Goal: Task Accomplishment & Management: Manage account settings

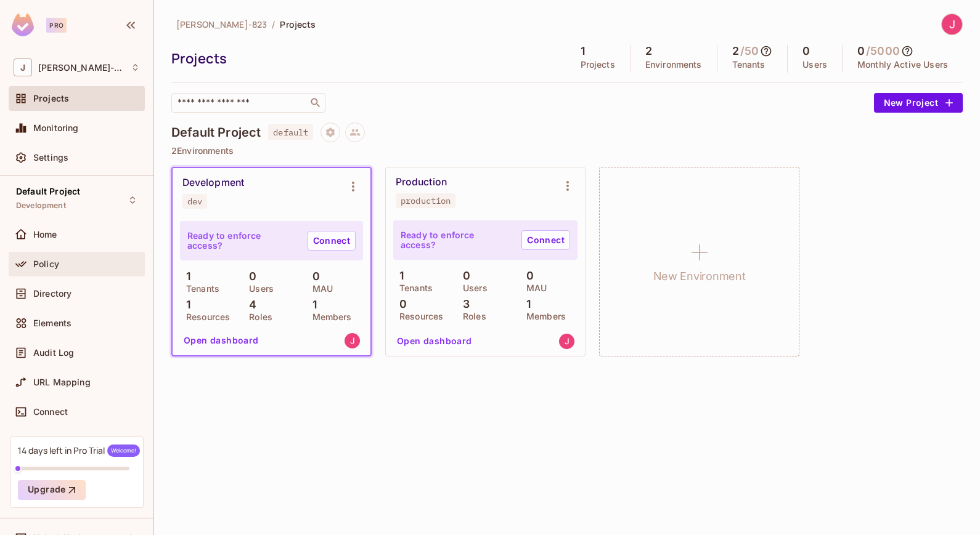
click at [46, 265] on span "Policy" at bounding box center [46, 264] width 26 height 10
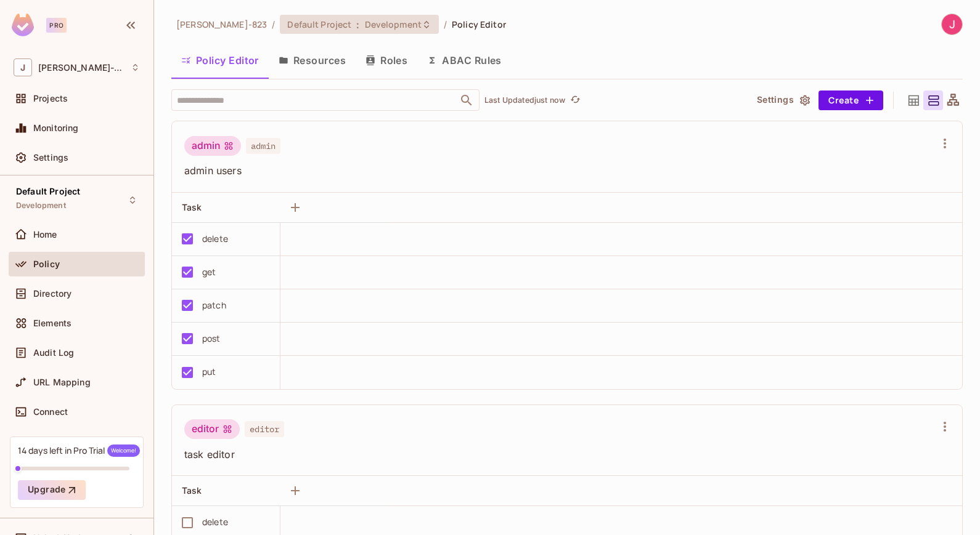
click at [365, 25] on span "Development" at bounding box center [393, 24] width 57 height 12
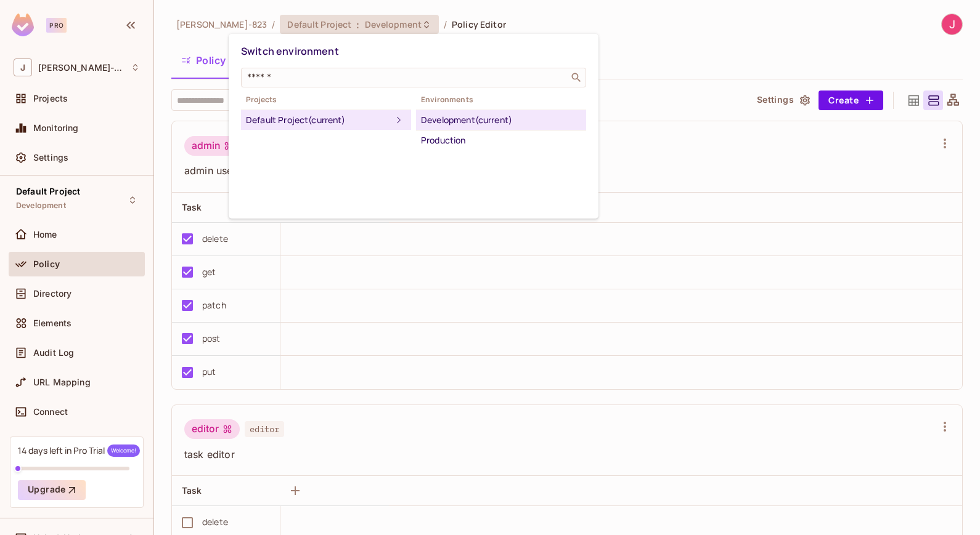
click at [550, 192] on div "Switch environment ​ Projects Default Project (current) Environments Developmen…" at bounding box center [414, 126] width 370 height 185
click at [43, 235] on div at bounding box center [490, 267] width 980 height 535
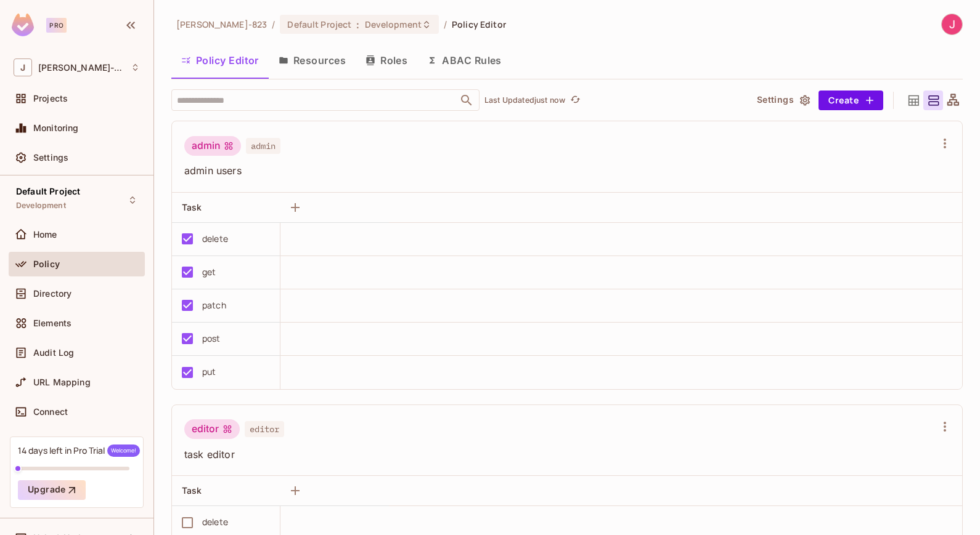
click at [331, 60] on button "Resources" at bounding box center [312, 60] width 87 height 31
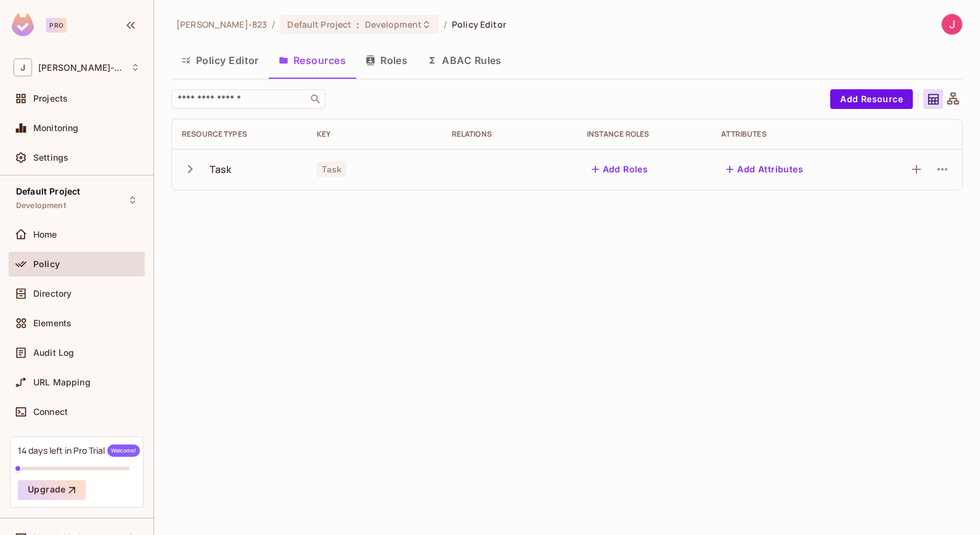
click at [388, 60] on button "Roles" at bounding box center [386, 60] width 62 height 31
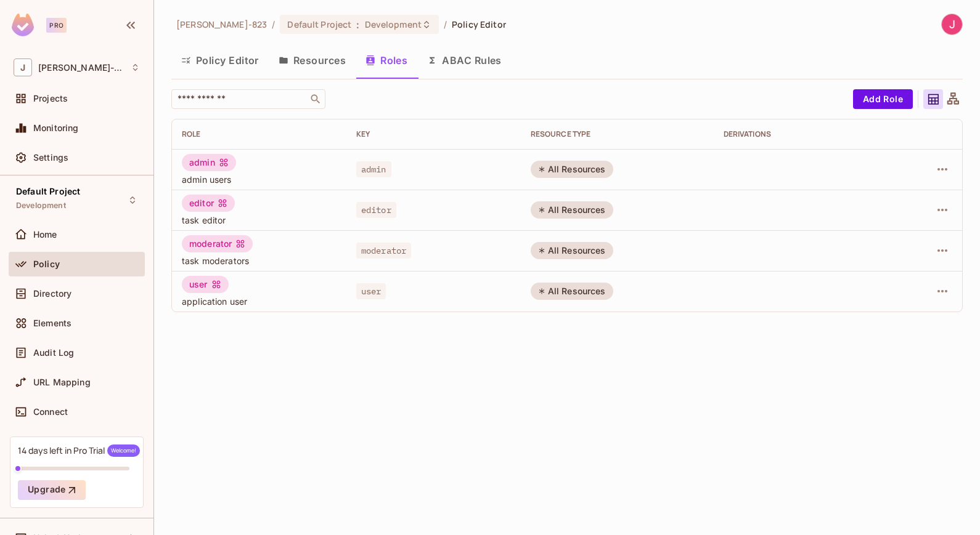
click at [205, 200] on div "editor" at bounding box center [208, 203] width 53 height 17
click at [365, 28] on span "Development" at bounding box center [393, 24] width 57 height 12
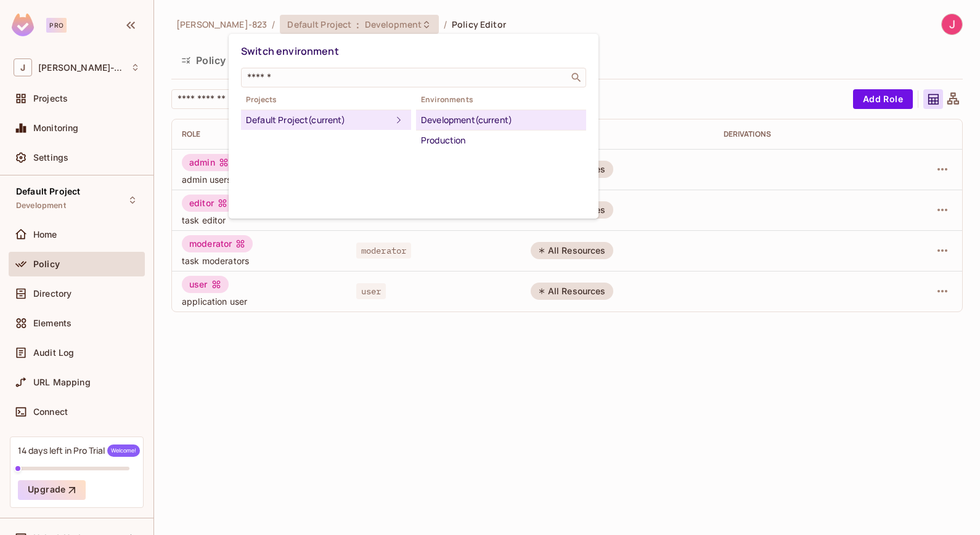
click at [469, 189] on div "Switch environment ​ Projects Default Project (current) Environments Developmen…" at bounding box center [414, 126] width 370 height 185
click at [749, 30] on div at bounding box center [490, 267] width 980 height 535
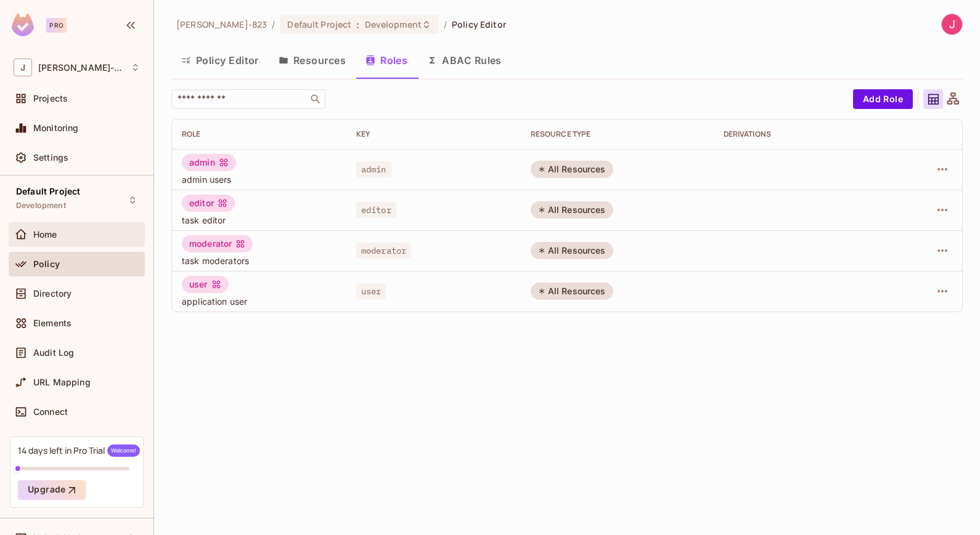
click at [47, 233] on span "Home" at bounding box center [45, 235] width 24 height 10
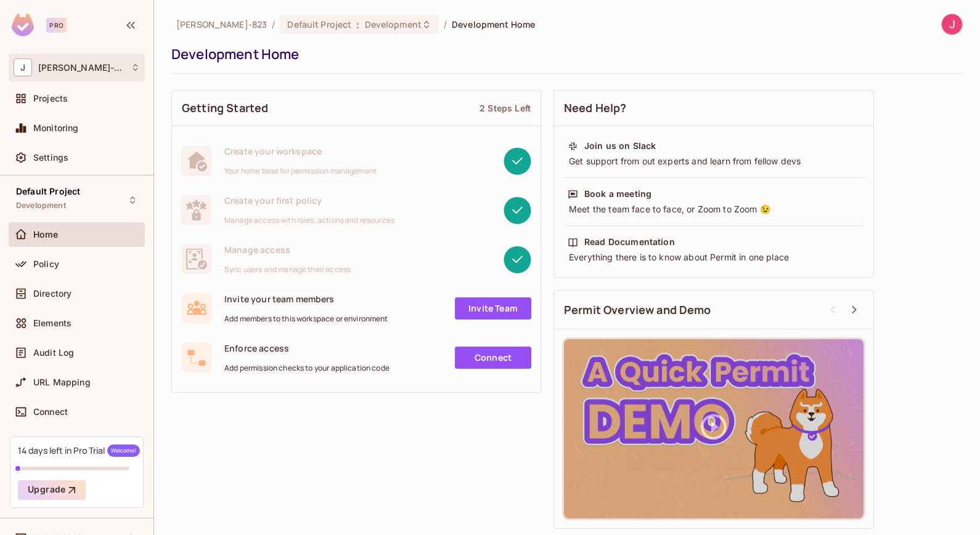
click at [134, 68] on icon at bounding box center [135, 67] width 9 height 9
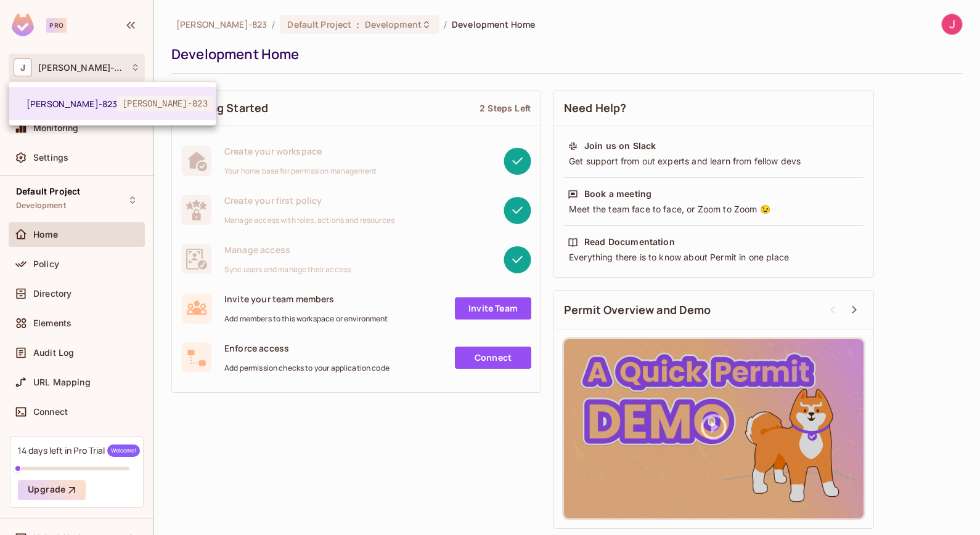
click at [134, 68] on div at bounding box center [490, 267] width 980 height 535
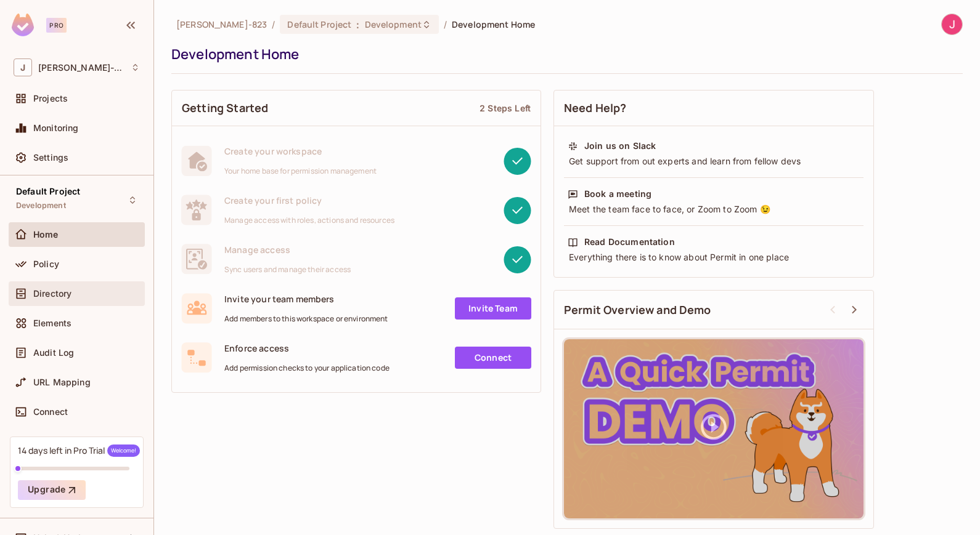
click at [71, 295] on div "Directory" at bounding box center [86, 294] width 107 height 10
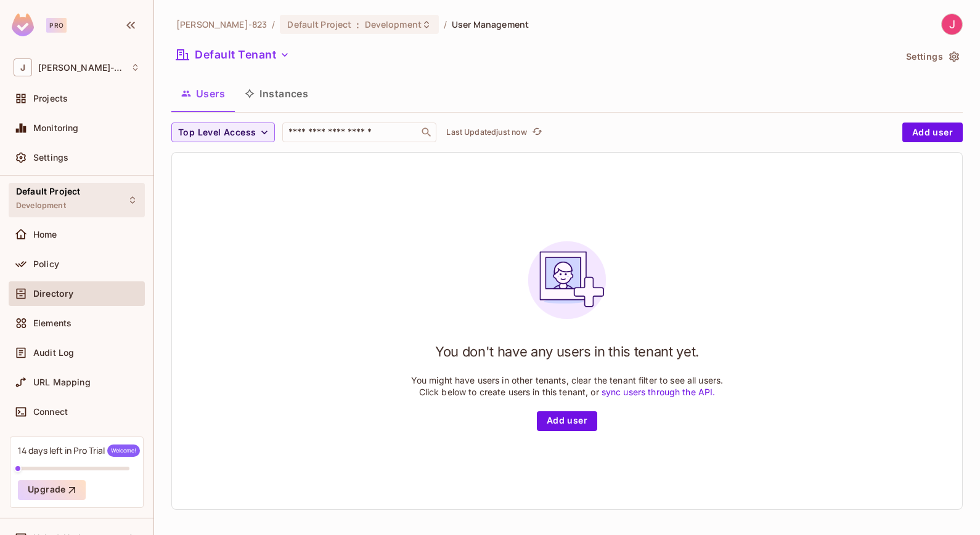
click at [128, 201] on icon at bounding box center [133, 200] width 10 height 10
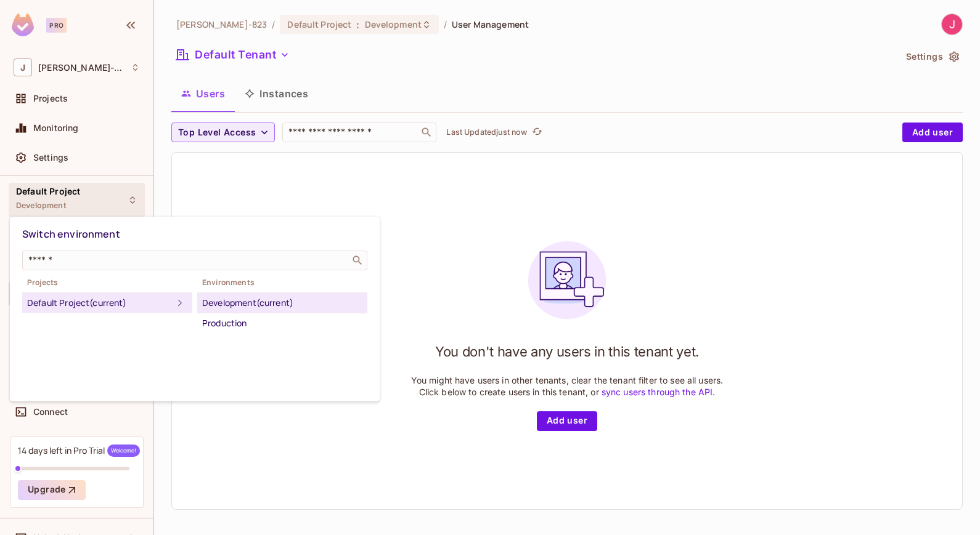
click at [121, 201] on div at bounding box center [490, 267] width 980 height 535
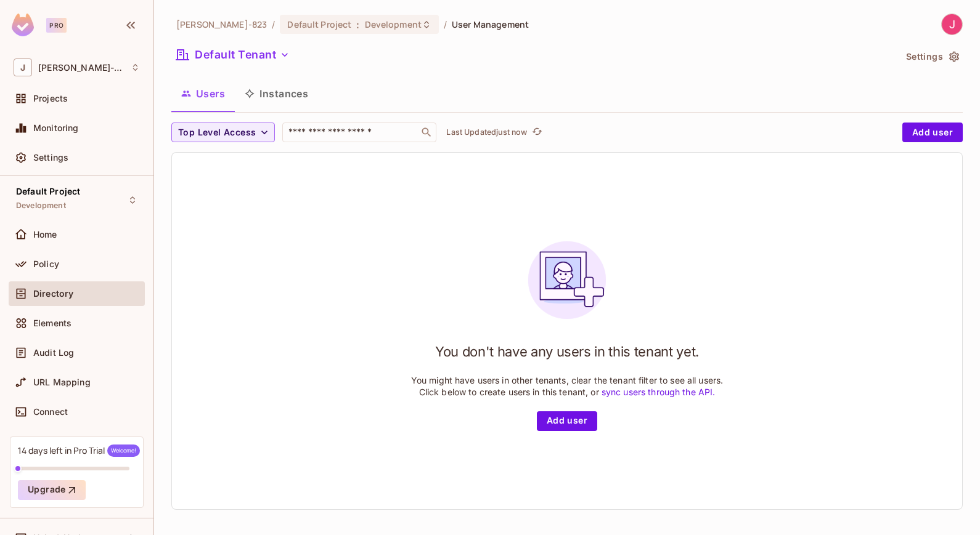
click at [130, 201] on icon at bounding box center [132, 200] width 5 height 7
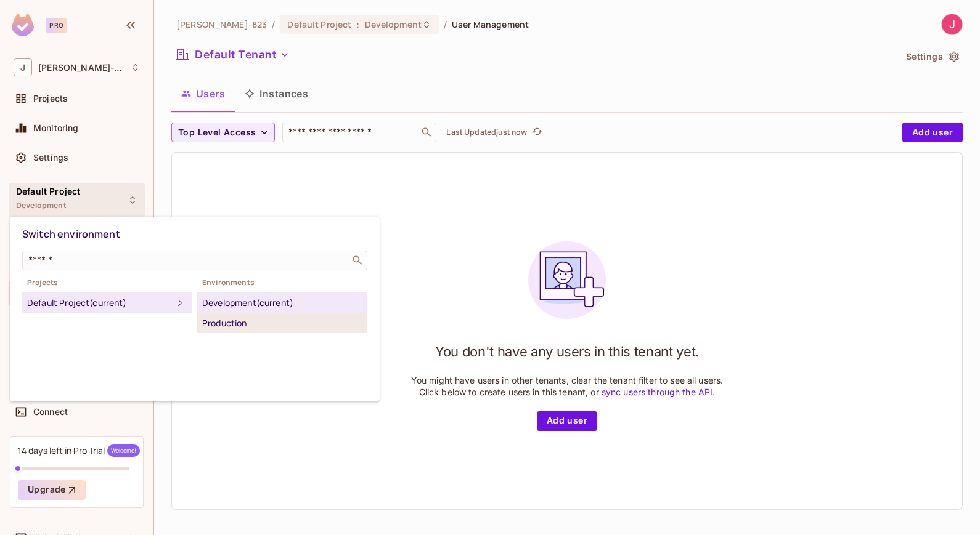
click at [225, 323] on div "Production" at bounding box center [282, 323] width 160 height 15
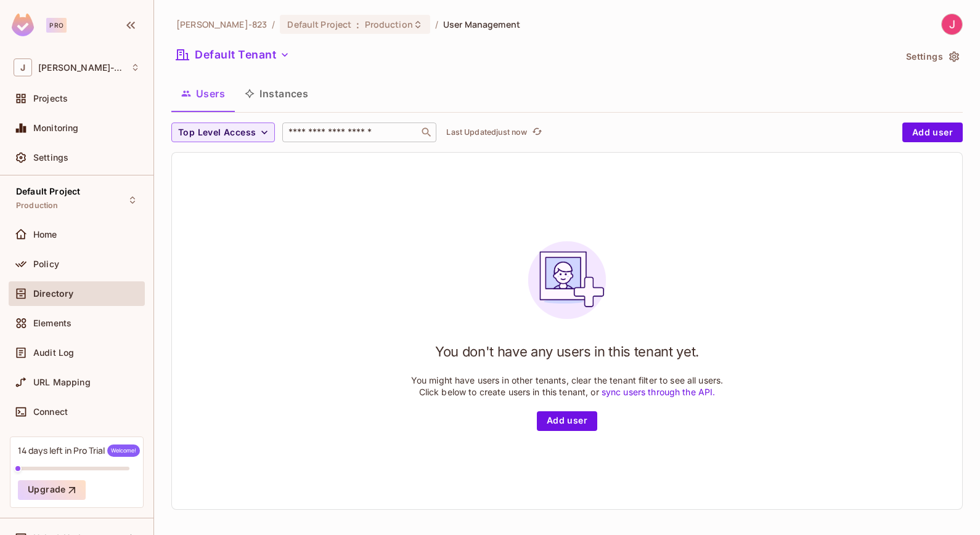
click at [368, 135] on input "text" at bounding box center [350, 132] width 129 height 12
click at [92, 302] on div "Directory" at bounding box center [77, 294] width 136 height 25
click at [355, 25] on span ":" at bounding box center [357, 25] width 4 height 10
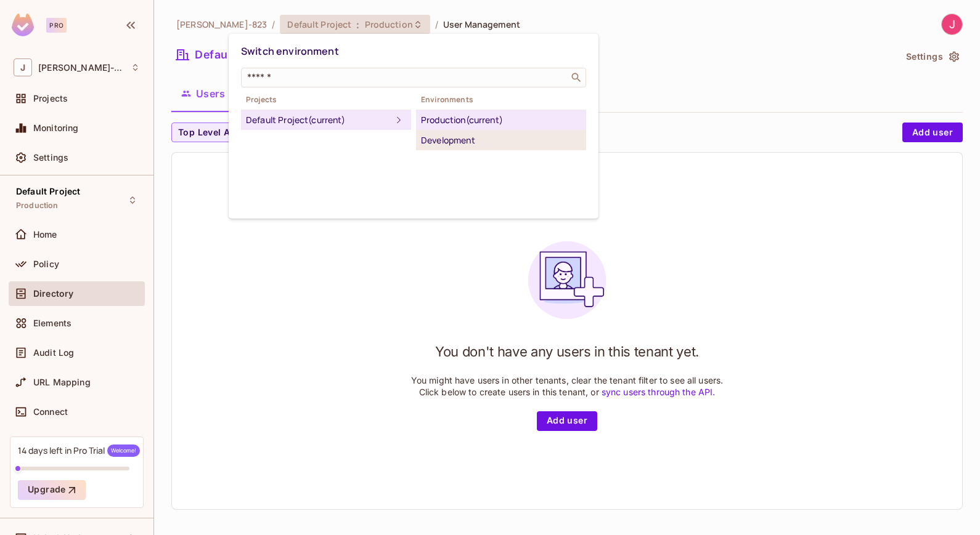
click at [485, 142] on div "Development" at bounding box center [501, 140] width 160 height 15
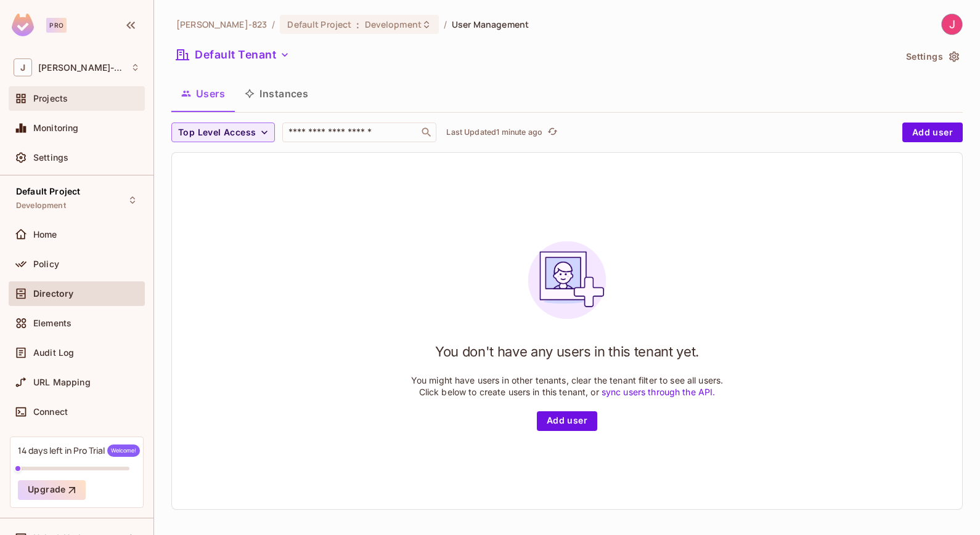
click at [55, 100] on span "Projects" at bounding box center [50, 99] width 35 height 10
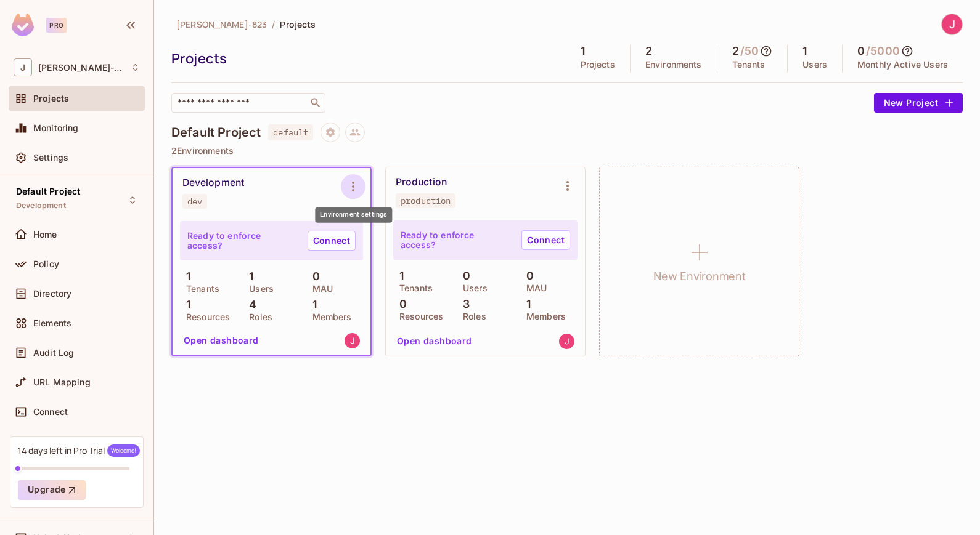
click at [351, 182] on icon "Environment settings" at bounding box center [353, 186] width 15 height 15
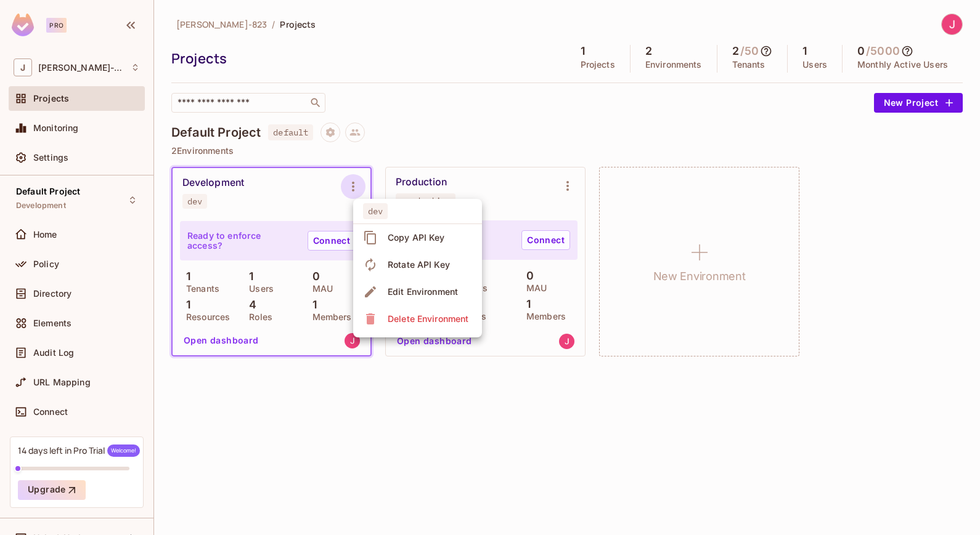
click at [430, 237] on div "Copy API Key" at bounding box center [416, 238] width 57 height 12
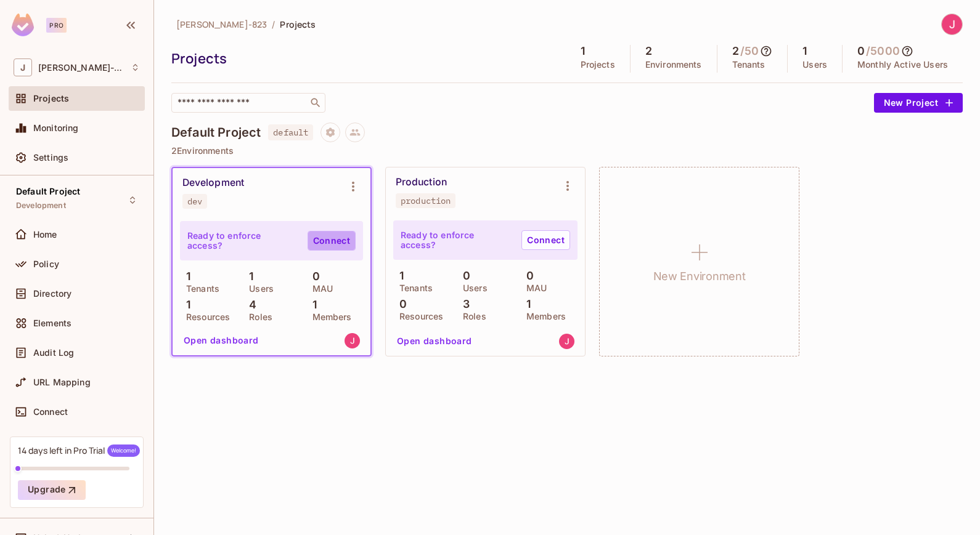
click at [335, 240] on link "Connect" at bounding box center [331, 241] width 48 height 20
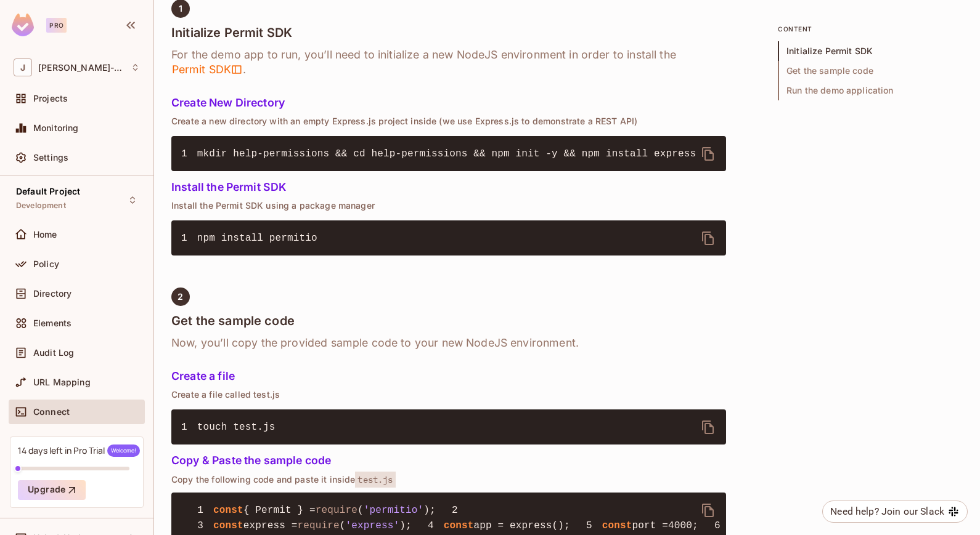
scroll to position [246, 0]
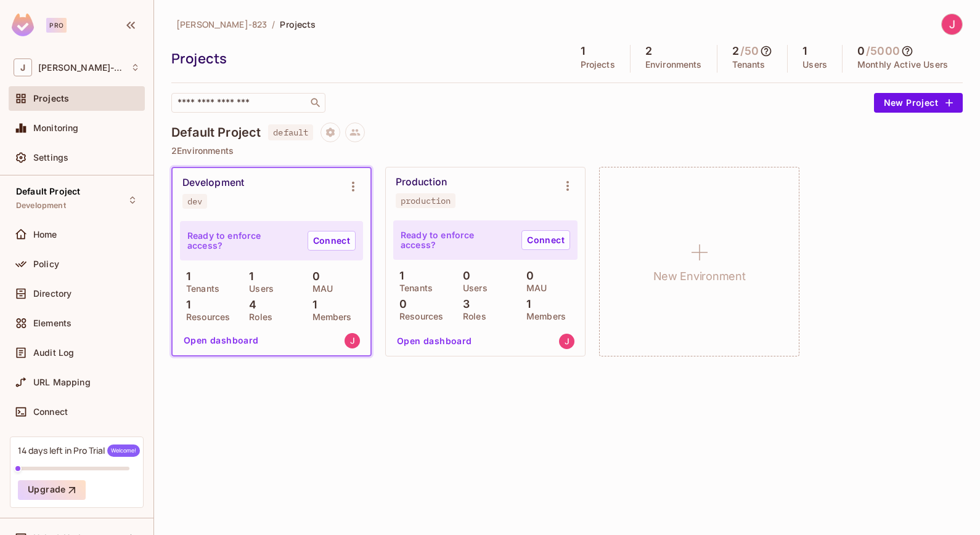
click at [242, 337] on button "Open dashboard" at bounding box center [221, 341] width 85 height 20
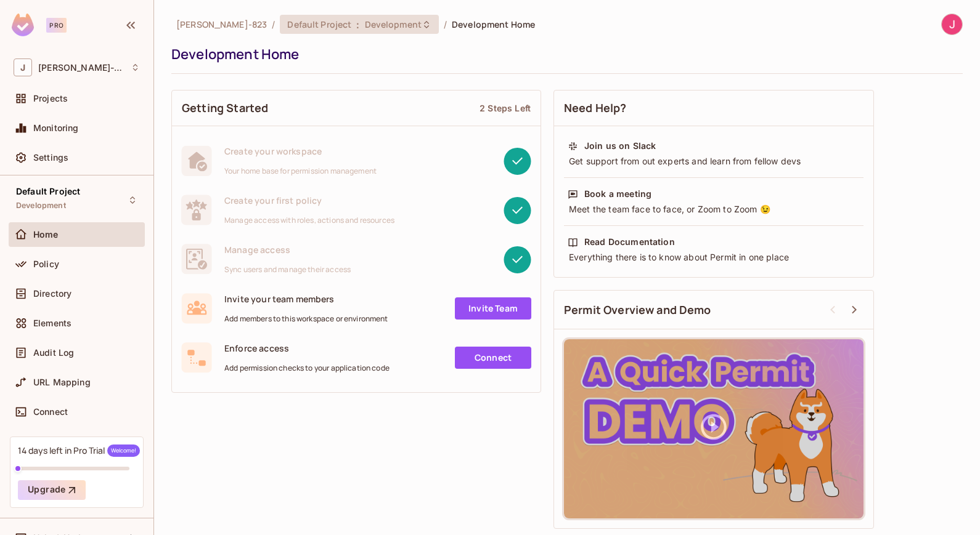
click at [365, 24] on span "Development" at bounding box center [393, 24] width 57 height 12
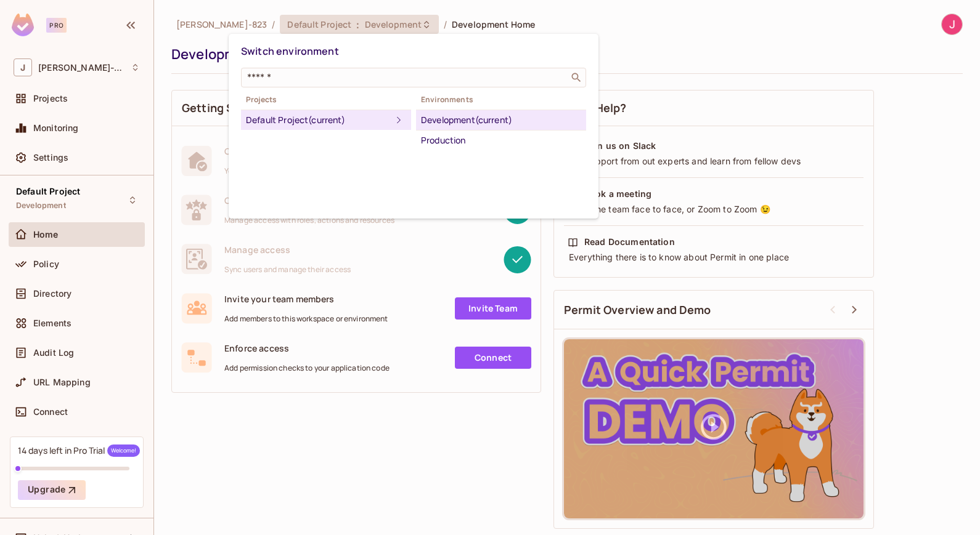
click at [515, 181] on div "Switch environment ​ Projects Default Project (current) Environments Developmen…" at bounding box center [414, 126] width 370 height 185
click at [936, 129] on div at bounding box center [490, 267] width 980 height 535
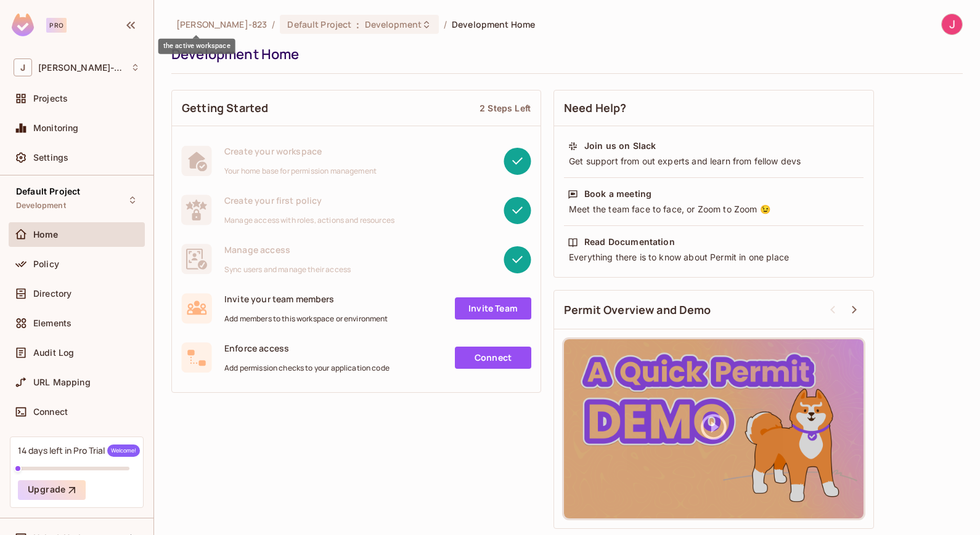
click at [211, 26] on span "[PERSON_NAME]-823" at bounding box center [221, 24] width 91 height 12
click at [452, 22] on span "Development Home" at bounding box center [493, 24] width 83 height 12
click at [60, 290] on span "Directory" at bounding box center [52, 294] width 38 height 10
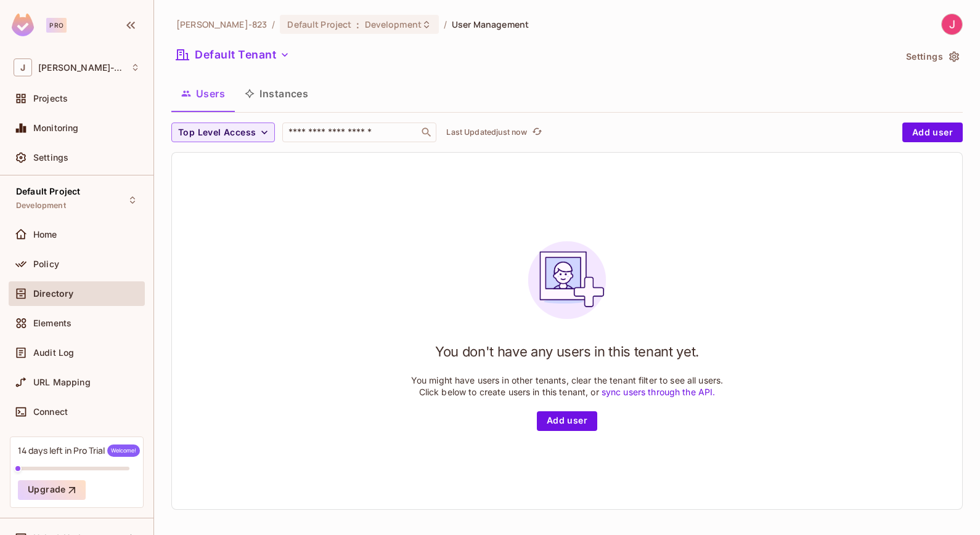
scroll to position [1, 0]
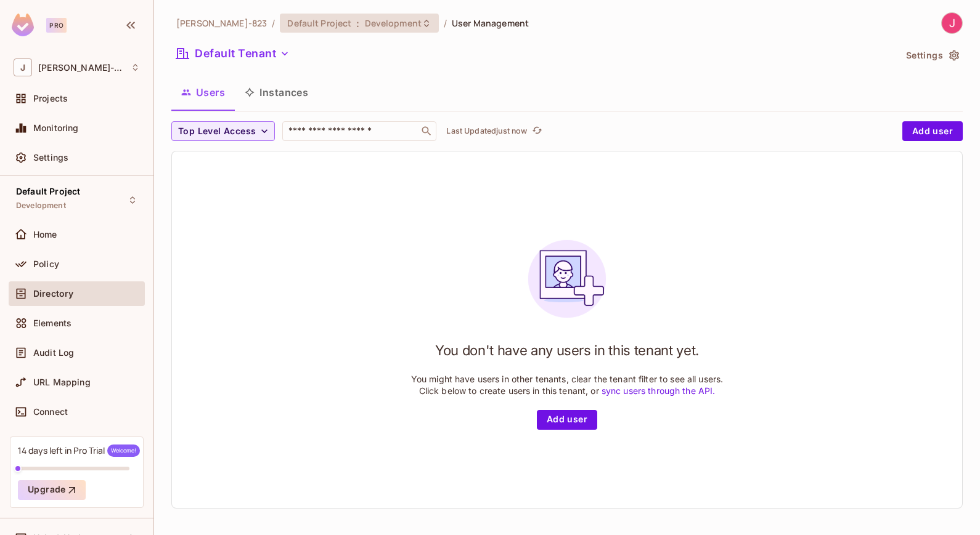
click at [365, 23] on span "Development" at bounding box center [393, 23] width 57 height 12
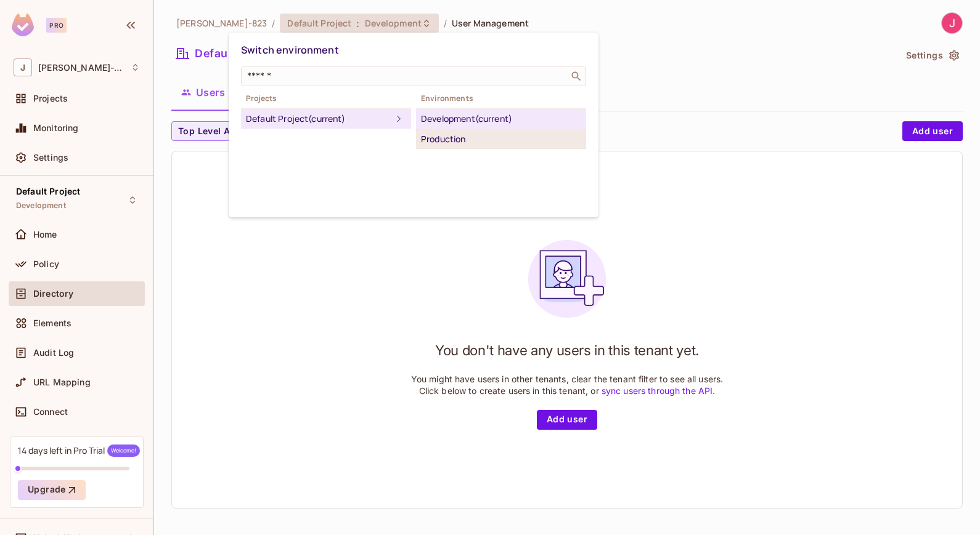
click at [439, 137] on div "Production" at bounding box center [501, 139] width 160 height 15
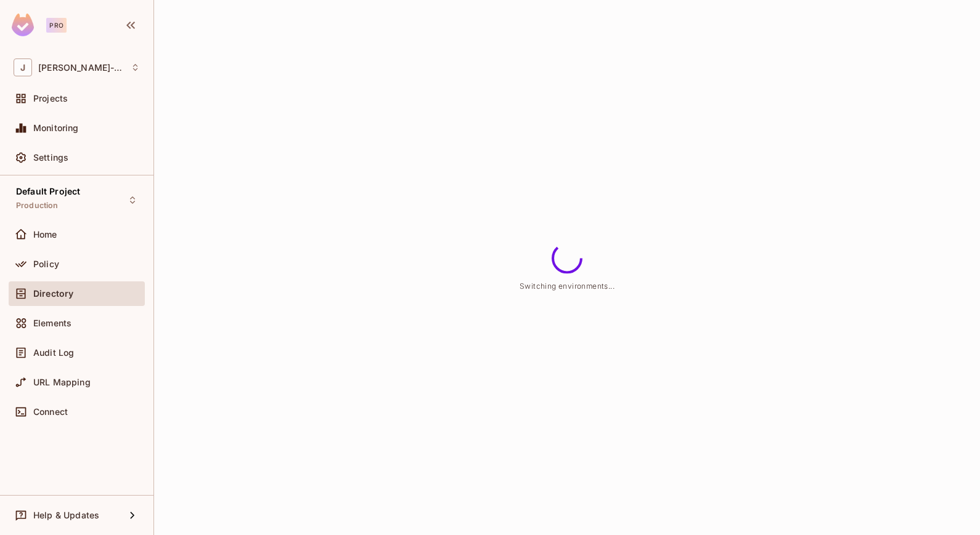
scroll to position [0, 0]
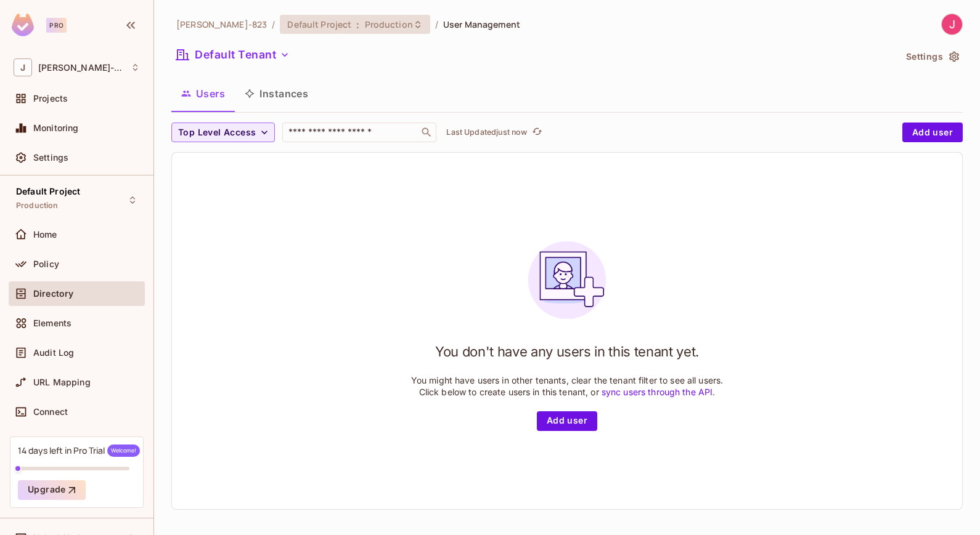
click at [413, 20] on icon at bounding box center [418, 25] width 10 height 10
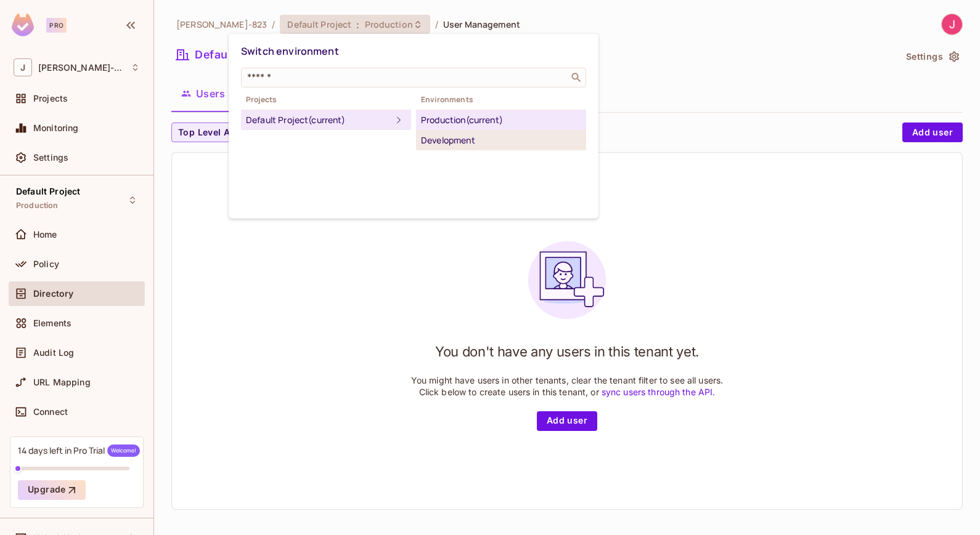
click at [474, 141] on div "Development" at bounding box center [501, 140] width 160 height 15
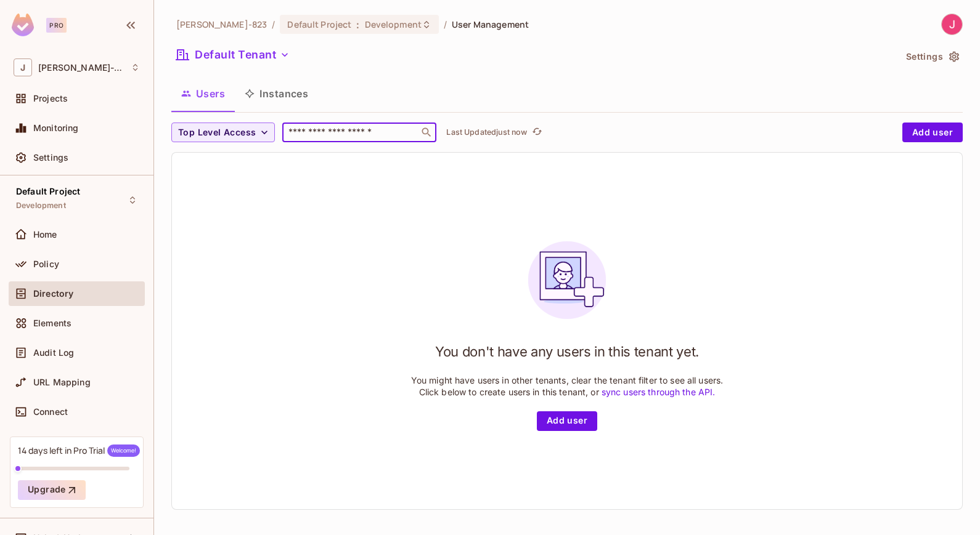
click at [371, 137] on input "text" at bounding box center [350, 132] width 129 height 12
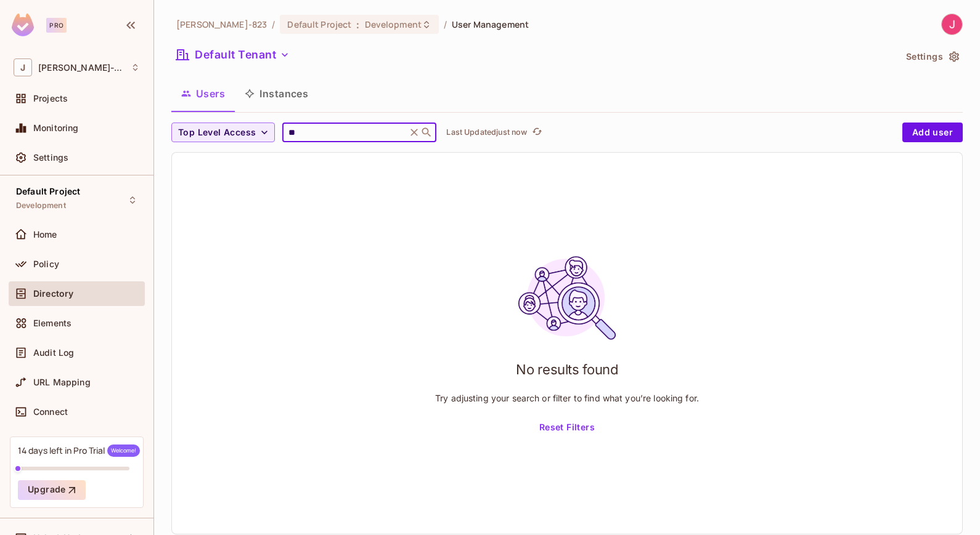
type input "*"
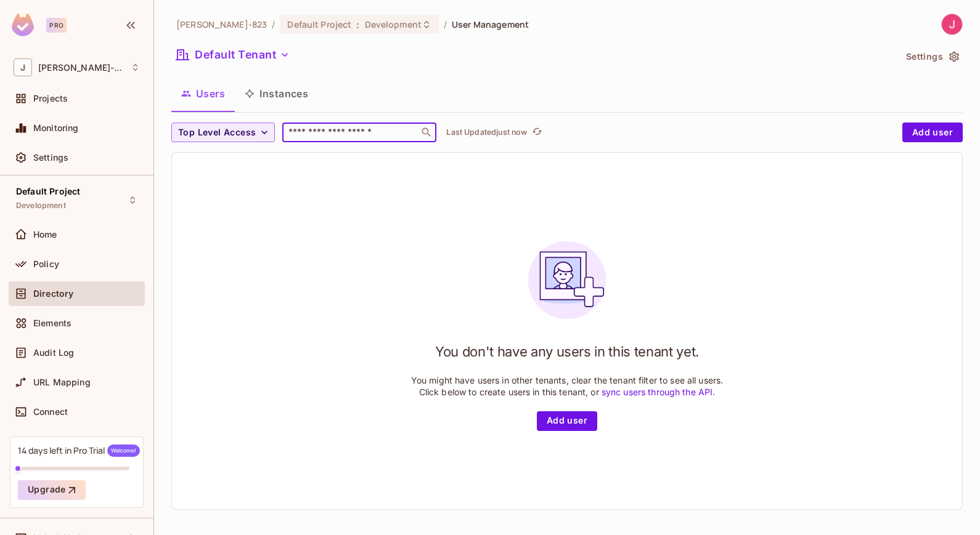
click at [283, 94] on button "Instances" at bounding box center [276, 93] width 83 height 31
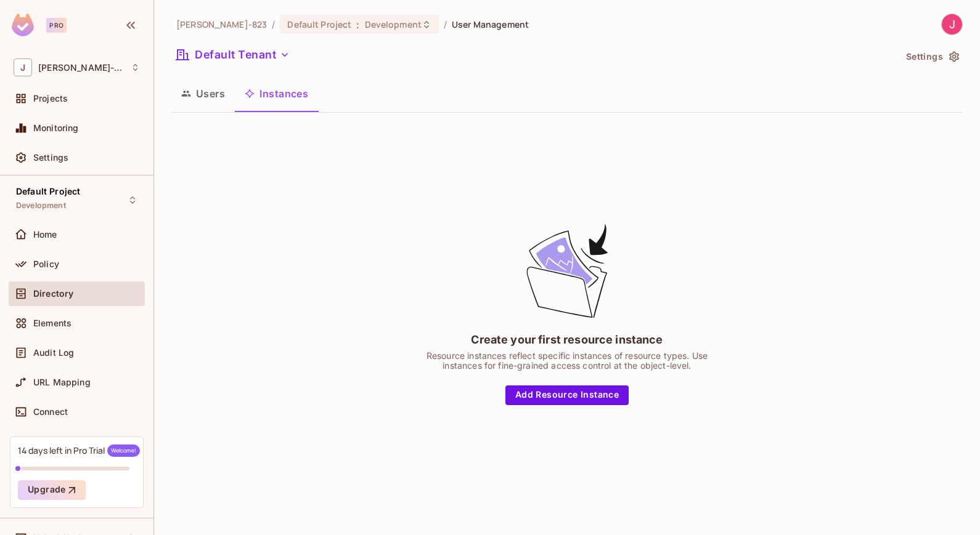
click at [208, 90] on button "Users" at bounding box center [202, 93] width 63 height 31
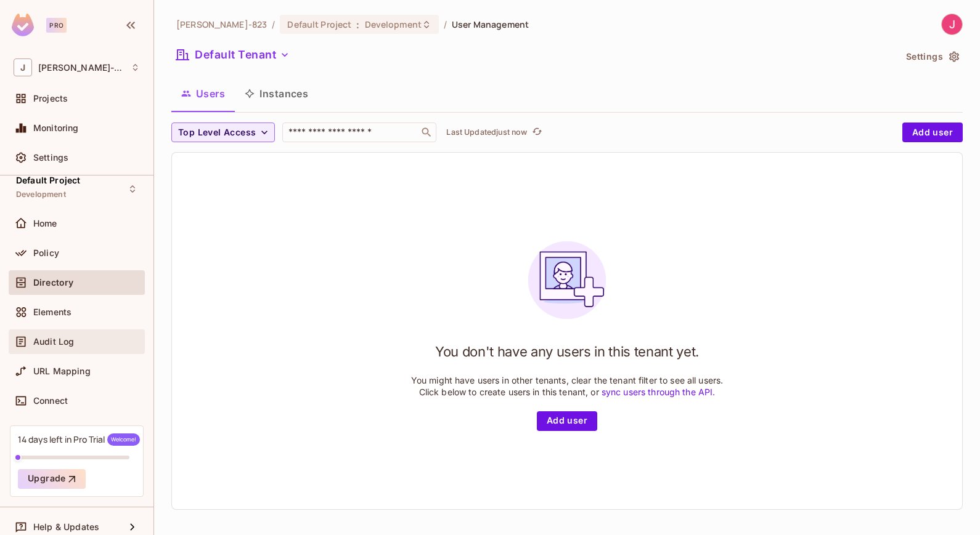
scroll to position [21, 0]
